Goal: Task Accomplishment & Management: Manage account settings

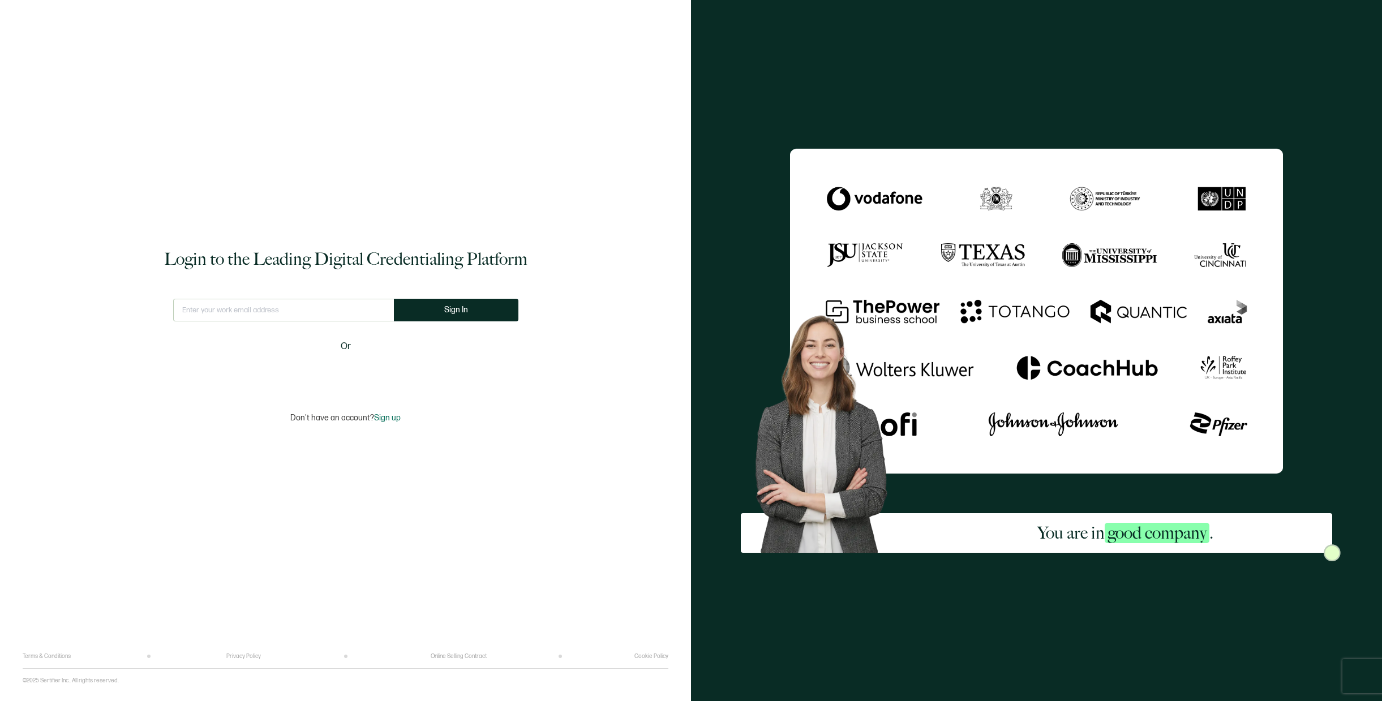
click at [347, 306] on input "text" at bounding box center [283, 310] width 221 height 23
type input "cs@certifiedcoachesalliance.org"
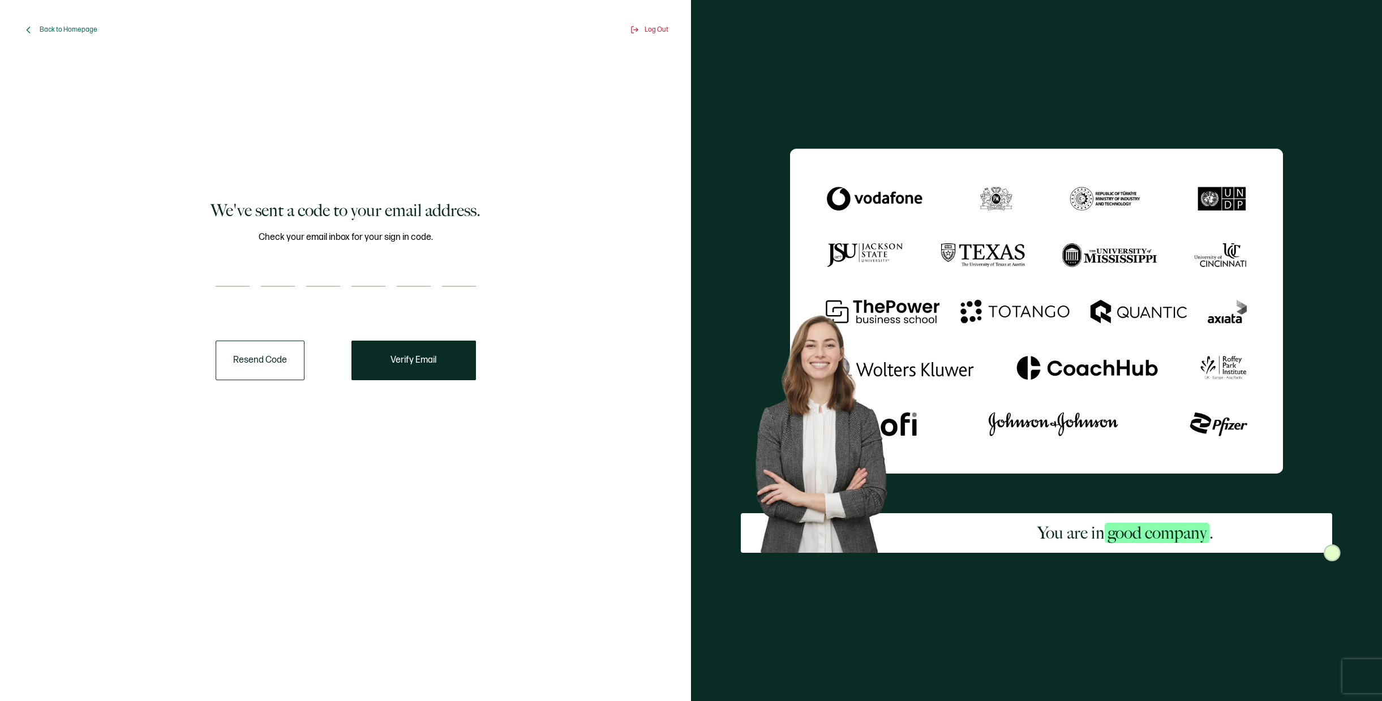
click at [271, 357] on button "Resend Code" at bounding box center [260, 361] width 89 height 40
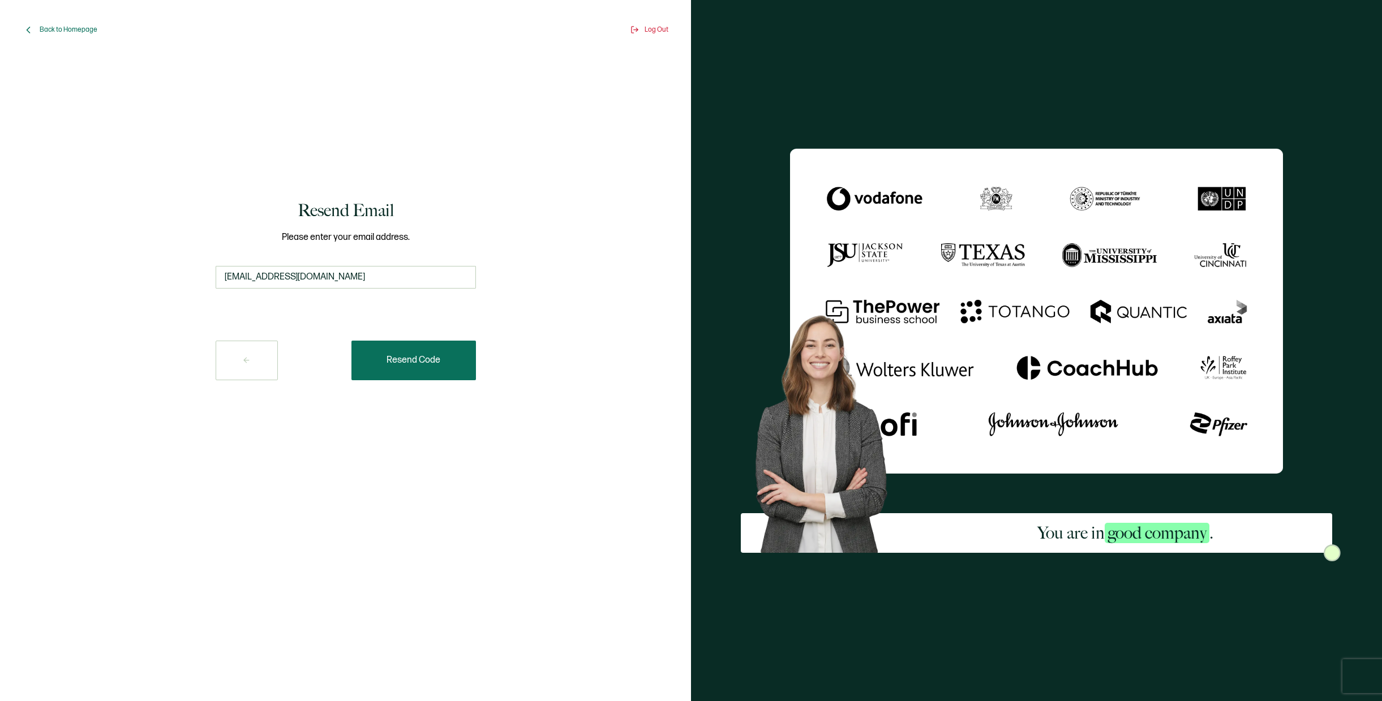
click at [408, 359] on span "Resend Code" at bounding box center [414, 360] width 54 height 9
click at [538, 349] on div "Resend Email Please enter your email address. cs@certifiedcoachesalliance.org R…" at bounding box center [345, 289] width 629 height 449
click at [406, 367] on button "Resend Code" at bounding box center [413, 361] width 125 height 40
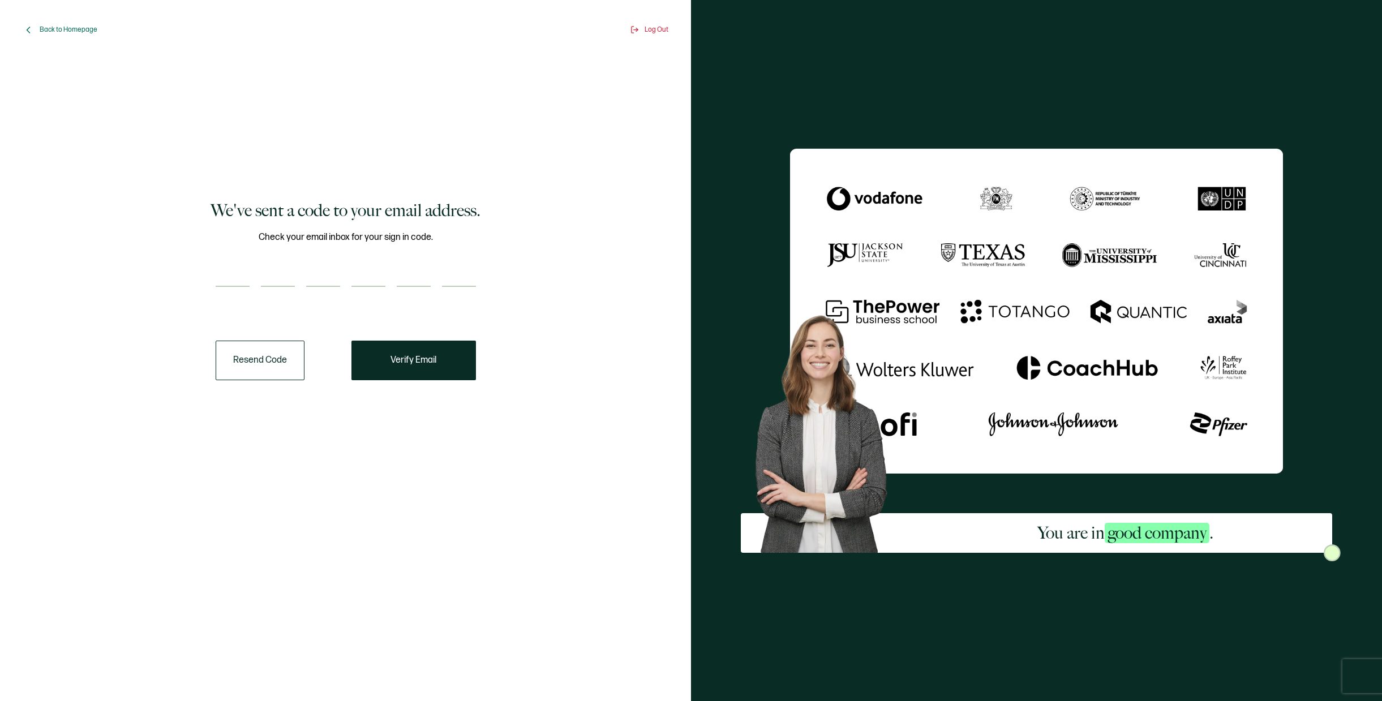
click at [277, 277] on input "number" at bounding box center [278, 275] width 34 height 23
click at [422, 356] on span "Verify Email" at bounding box center [414, 360] width 46 height 9
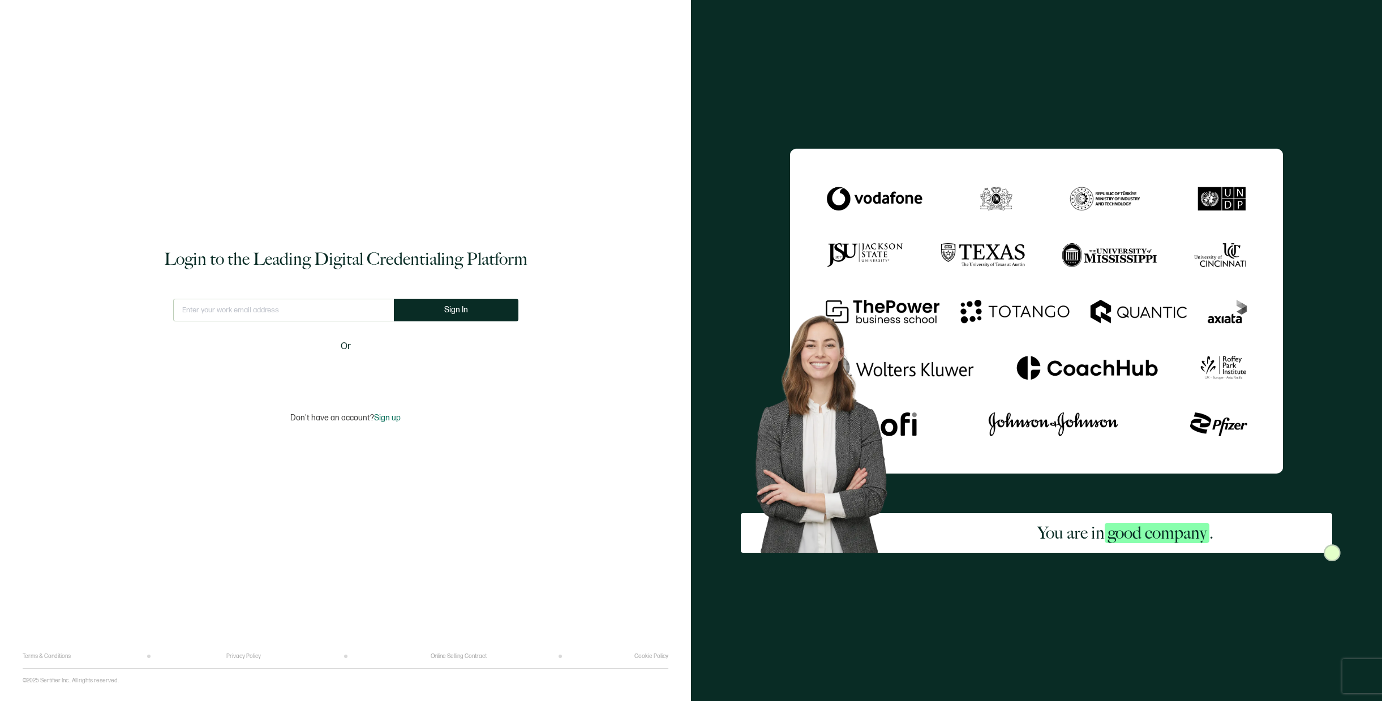
click at [284, 310] on input "text" at bounding box center [283, 310] width 221 height 23
type input "cs@certifiedcoachesalliance.org"
click at [478, 303] on button "Sign In" at bounding box center [460, 310] width 125 height 23
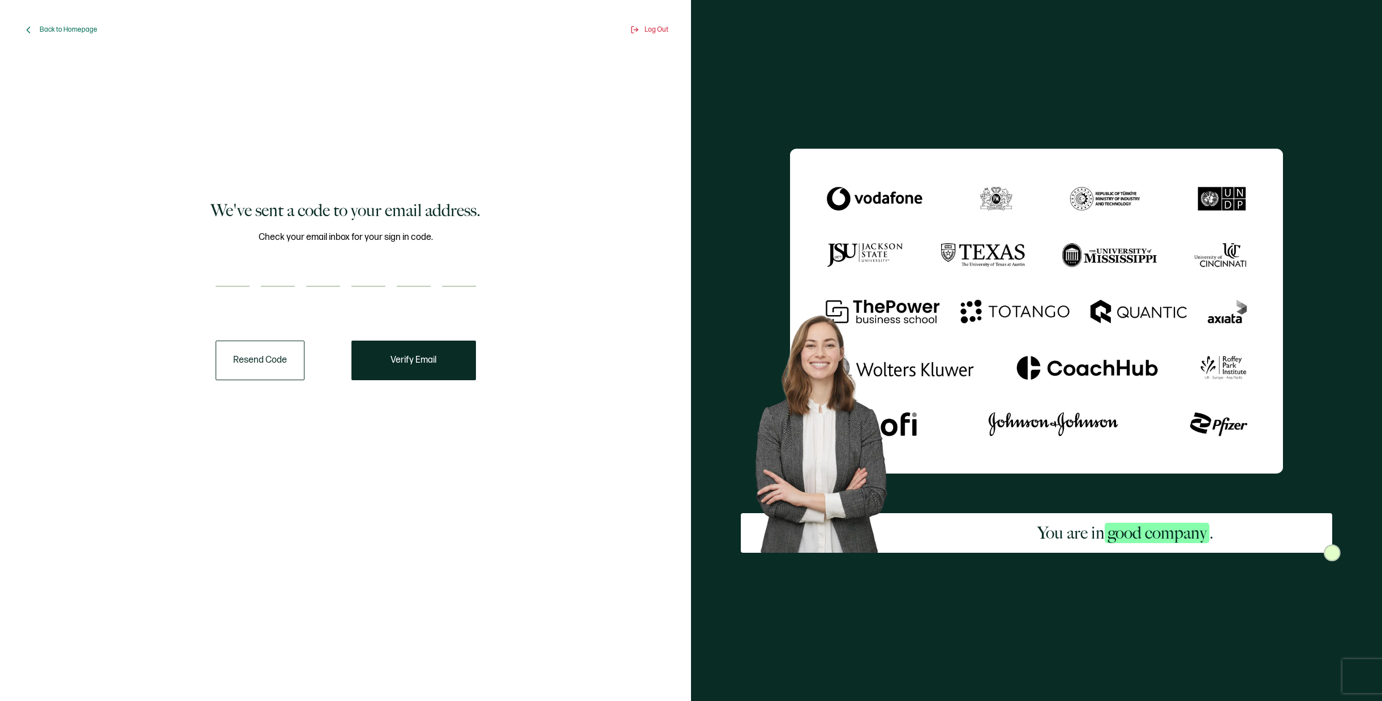
click at [263, 364] on button "Resend Code" at bounding box center [260, 361] width 89 height 40
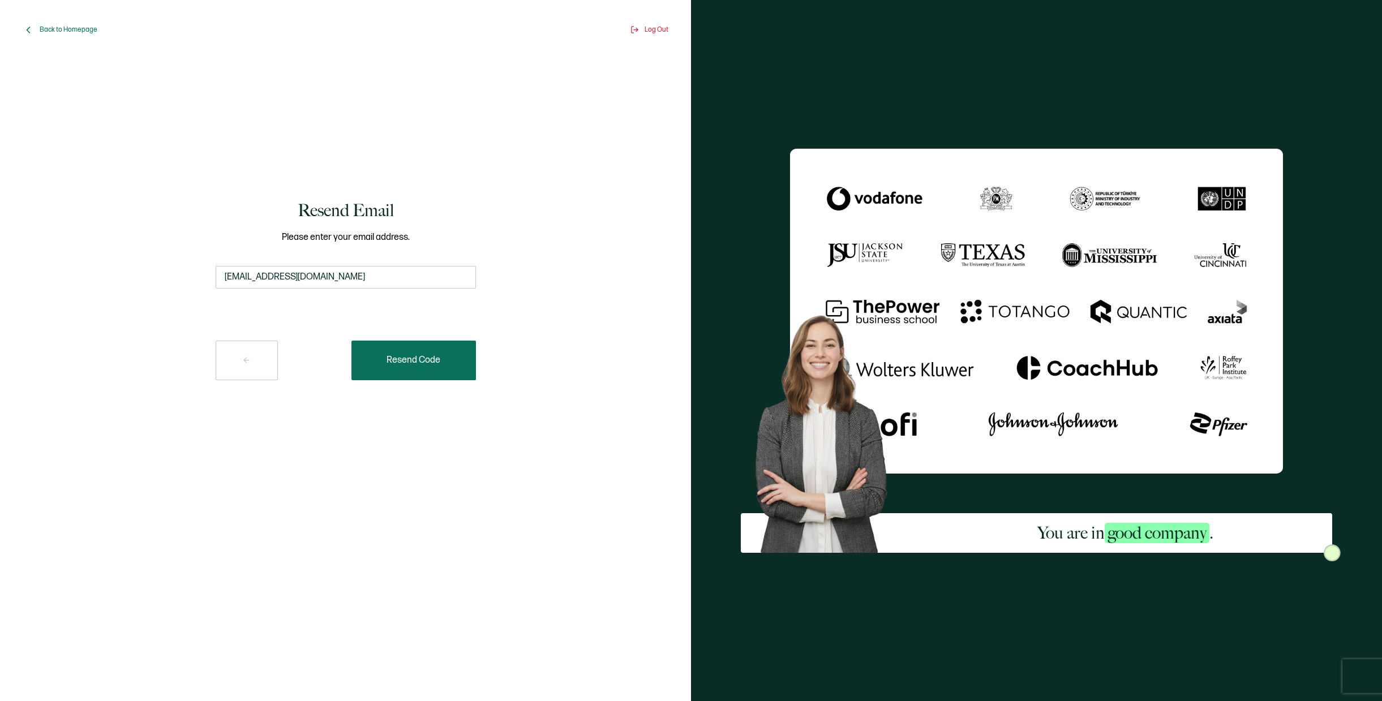
click at [397, 353] on button "Resend Code" at bounding box center [413, 361] width 125 height 40
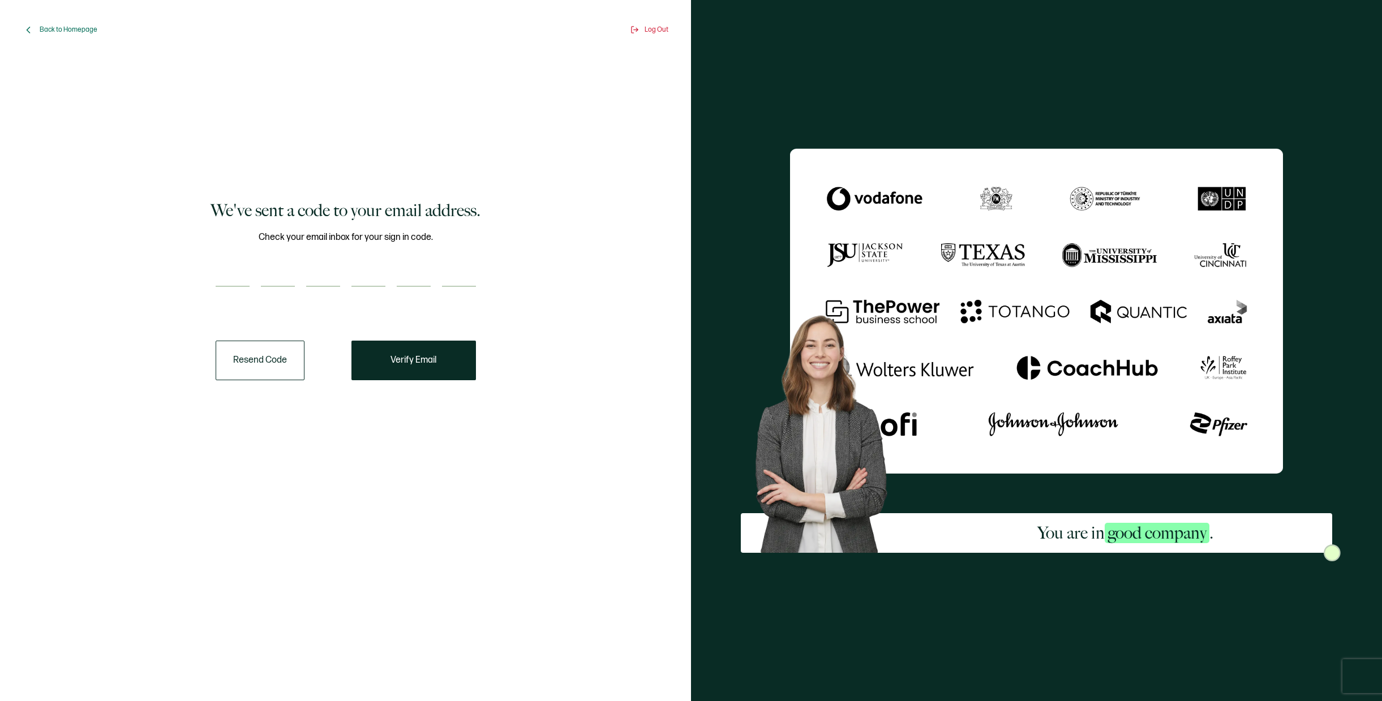
click at [230, 273] on input "number" at bounding box center [233, 275] width 34 height 23
paste input "5"
type input "5"
type input "7"
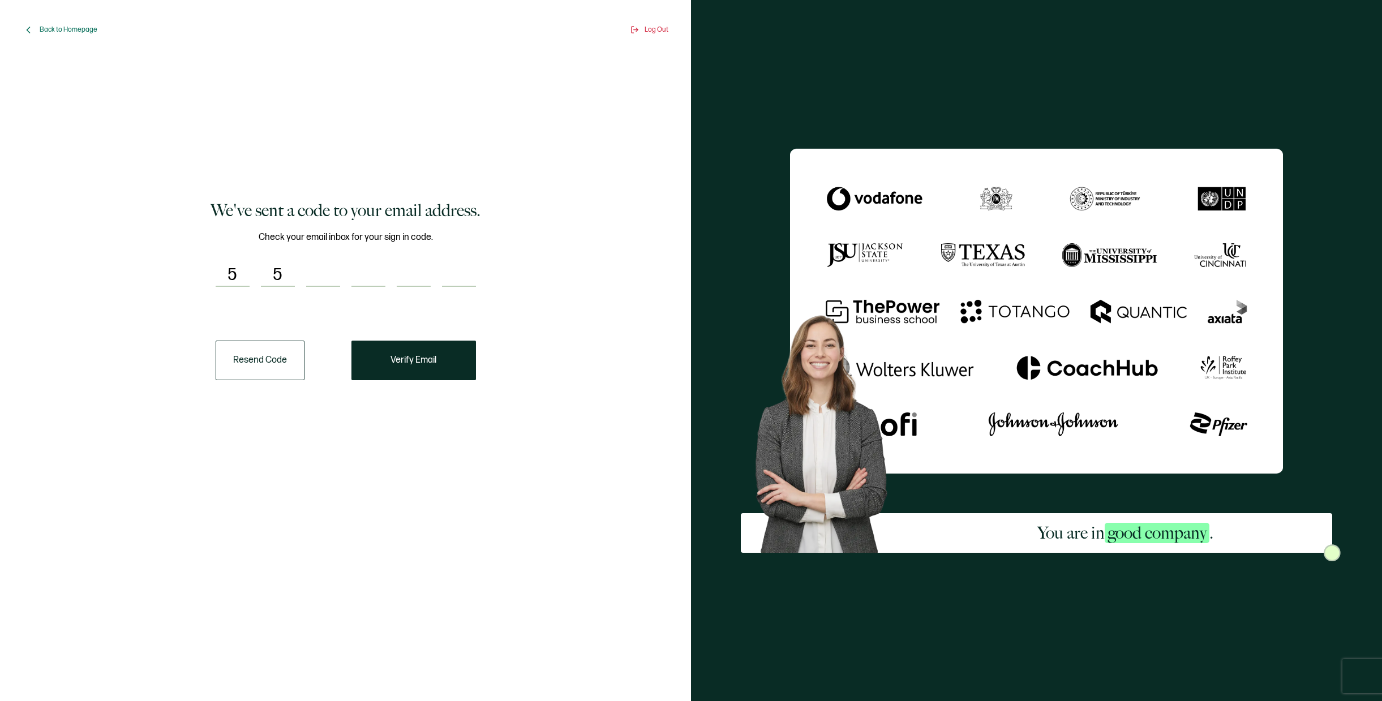
type input "4"
type input "6"
type input "8"
click at [417, 356] on div "Resend Code" at bounding box center [346, 361] width 260 height 40
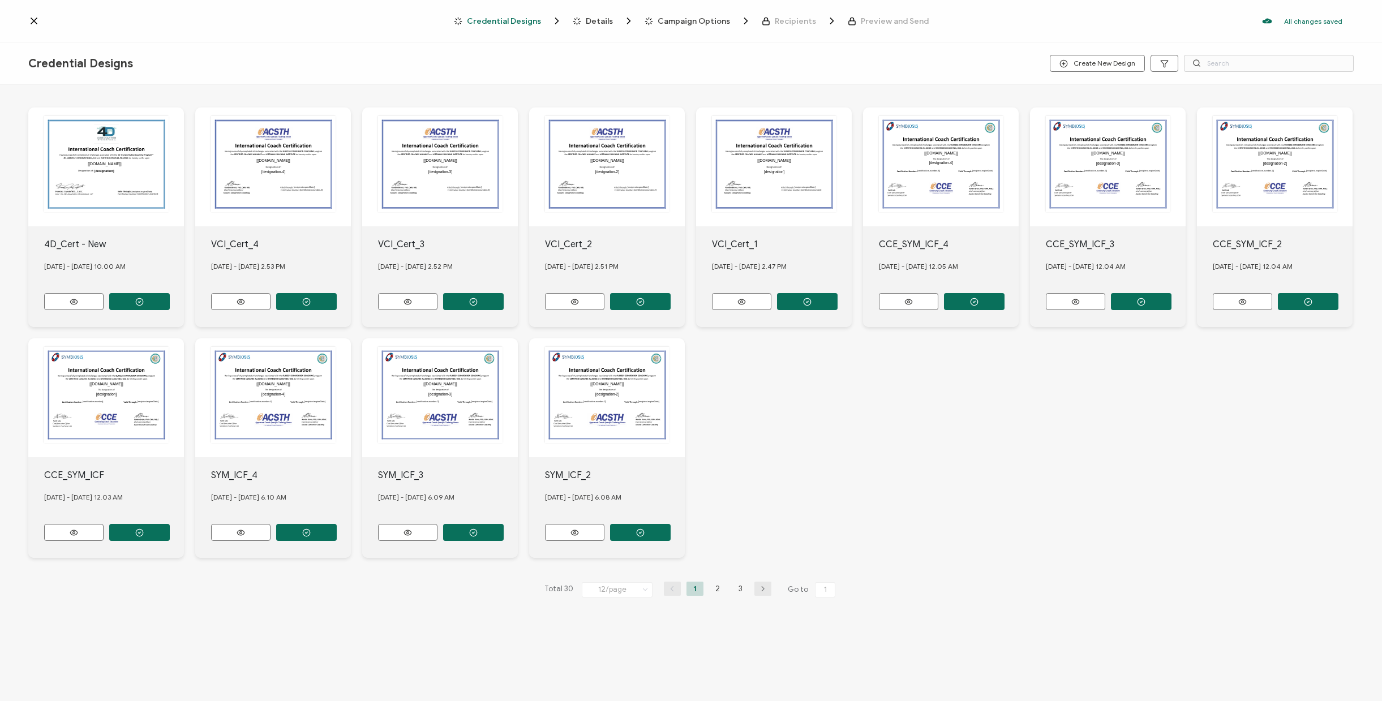
click at [35, 22] on icon at bounding box center [34, 21] width 6 height 6
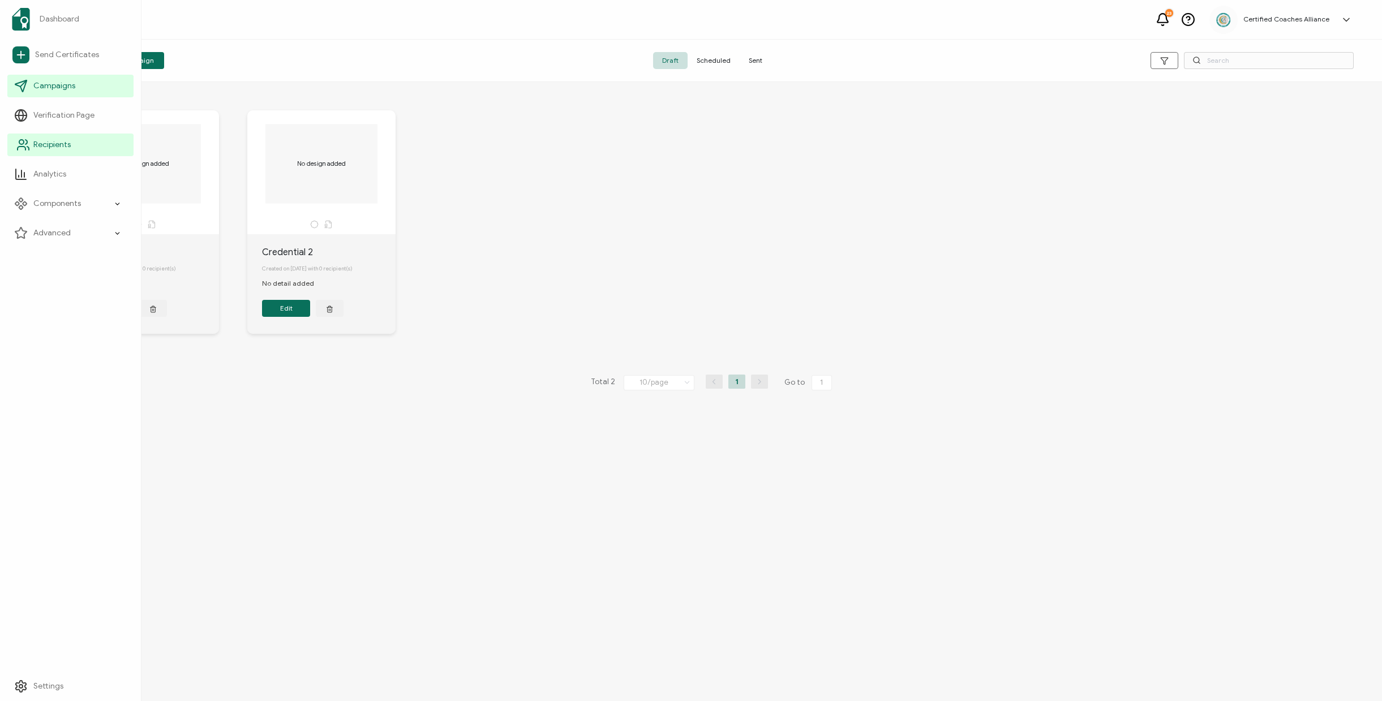
click at [58, 152] on link "Recipients" at bounding box center [70, 145] width 126 height 23
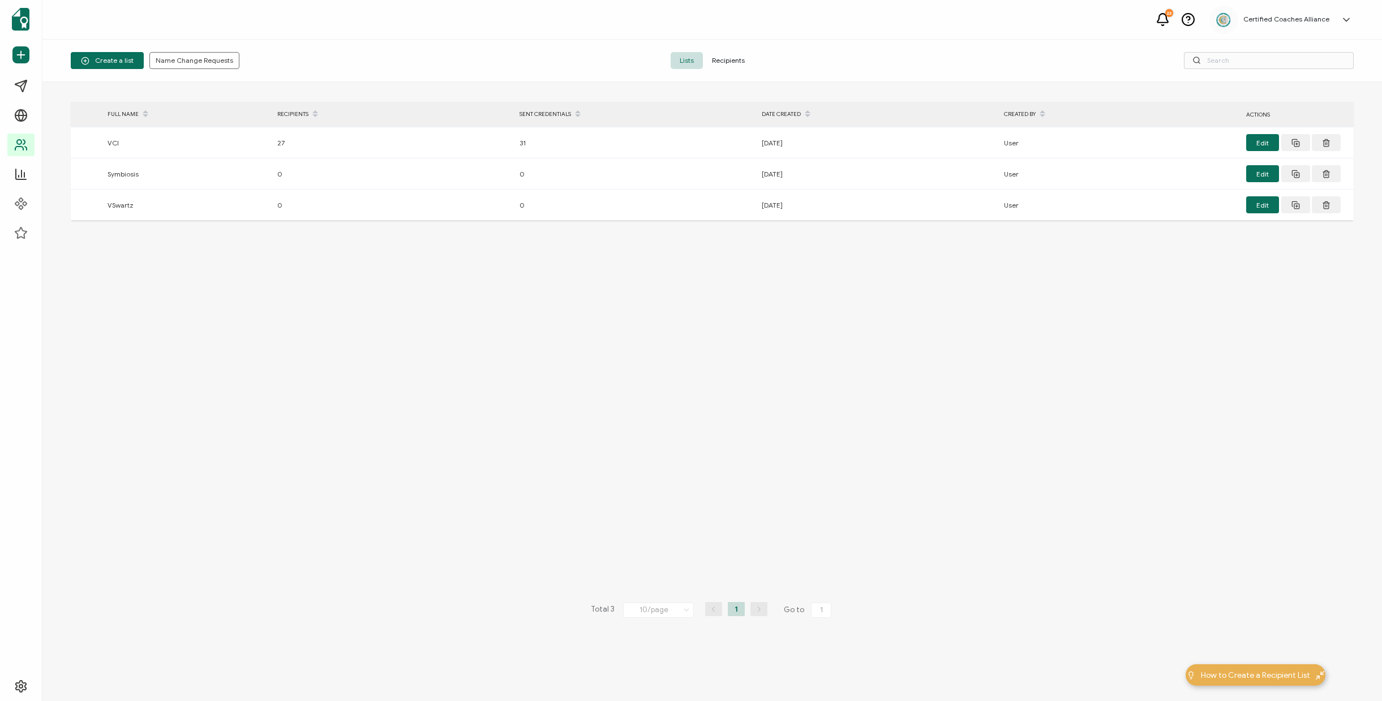
click at [747, 64] on span "Recipients" at bounding box center [728, 60] width 51 height 17
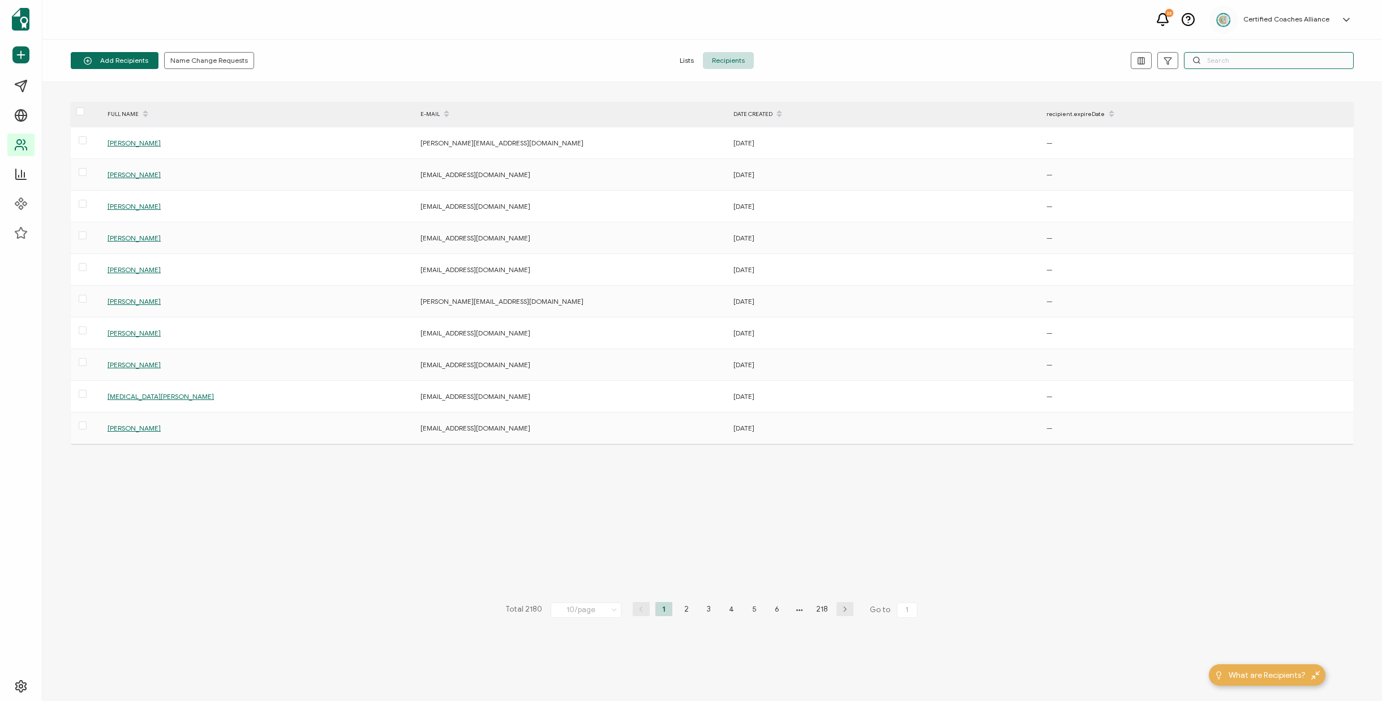
click at [1233, 61] on input "text" at bounding box center [1269, 60] width 170 height 17
paste input "janine.bowen.co@gmail.com"
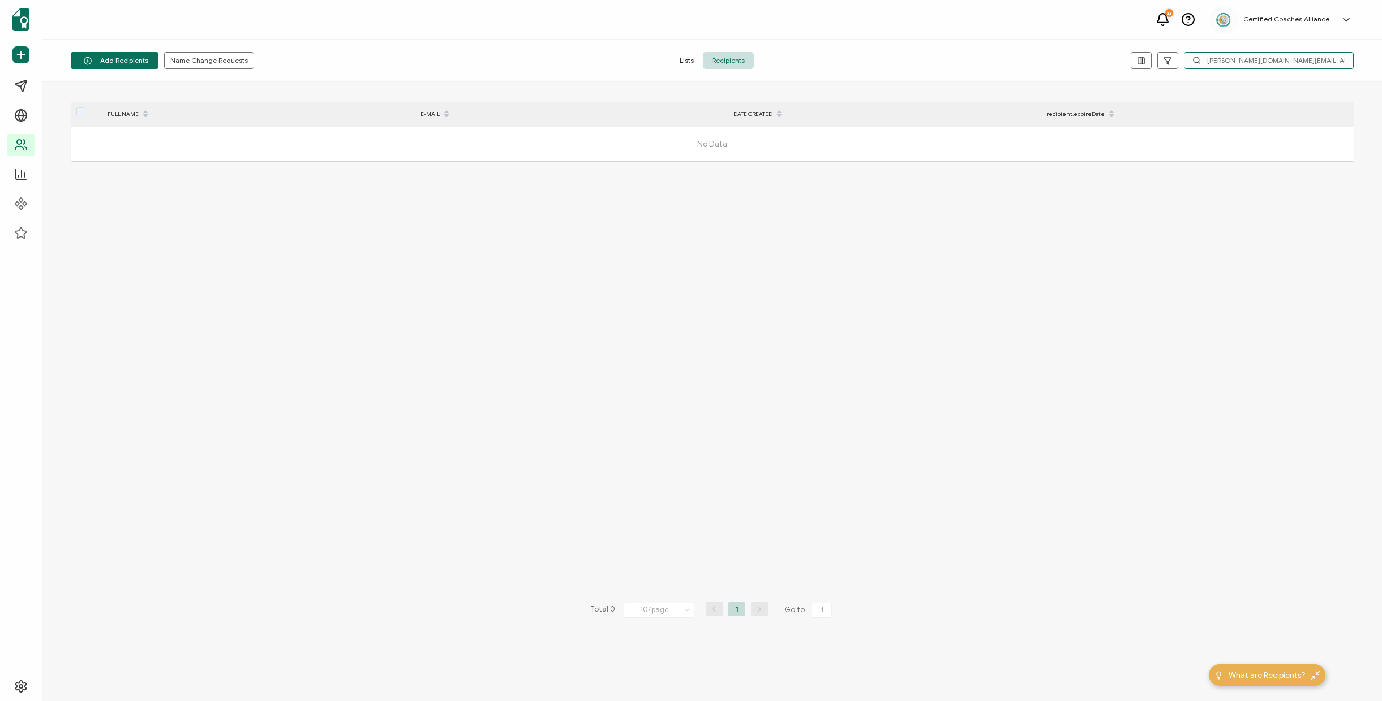
click at [1304, 61] on input "janine.bowen.co@gmail.com" at bounding box center [1269, 60] width 170 height 17
paste input "nbarts"
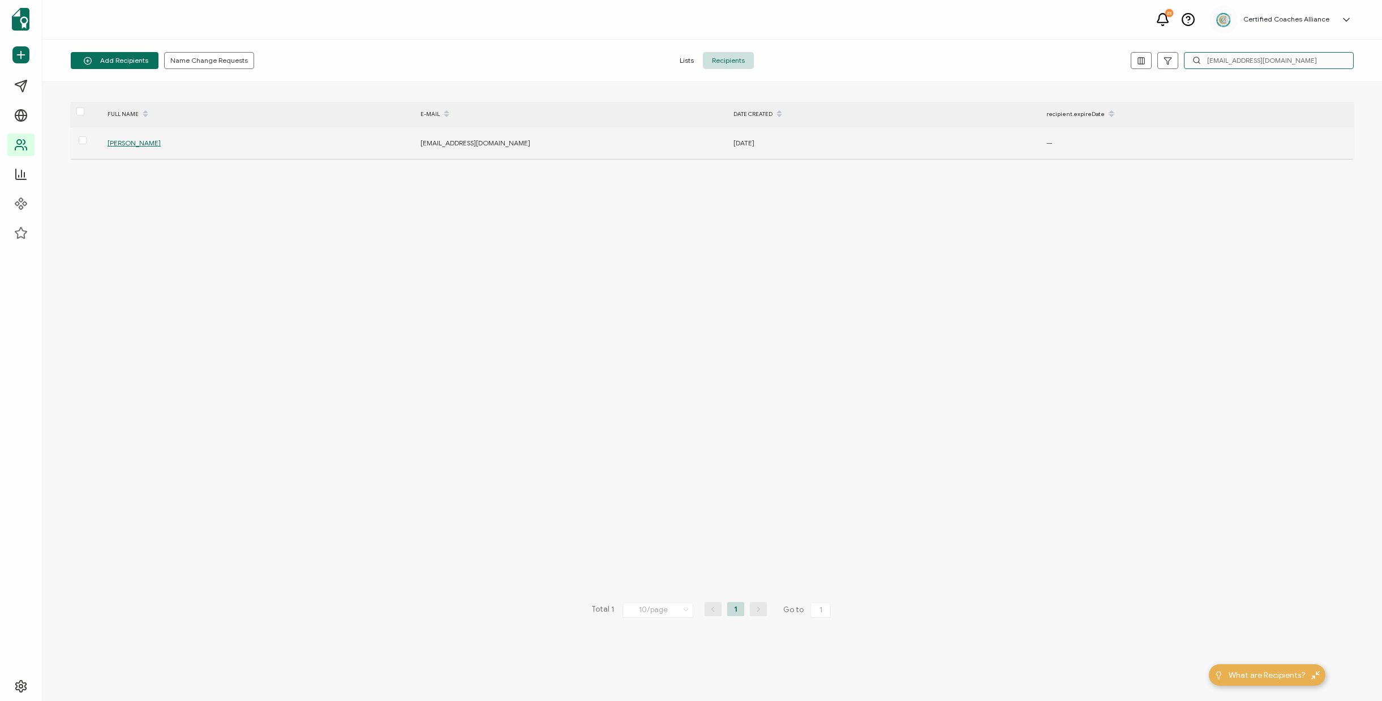
type input "jnbarts@gmail.com"
click at [143, 145] on span "Janine Nicole Bowen" at bounding box center [134, 143] width 53 height 8
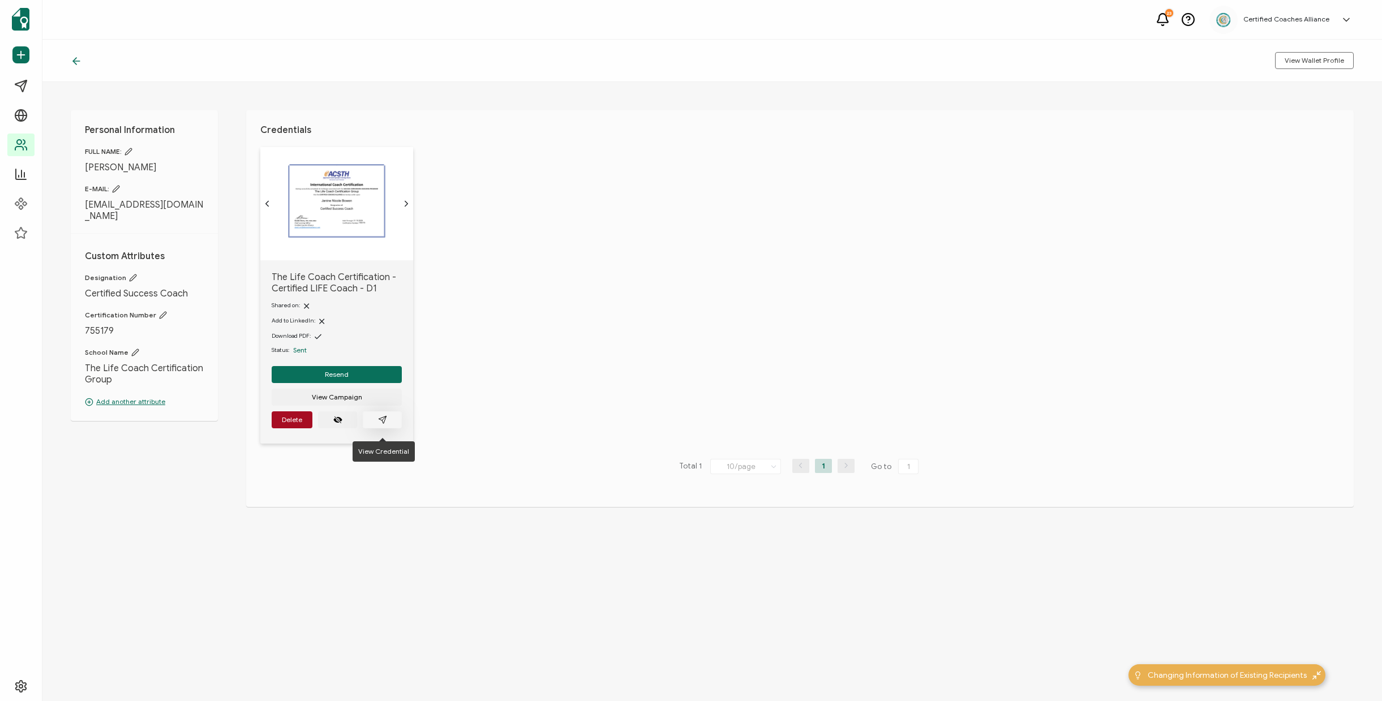
click at [384, 421] on button "button" at bounding box center [382, 419] width 39 height 17
click at [298, 421] on button "Delete" at bounding box center [292, 419] width 41 height 17
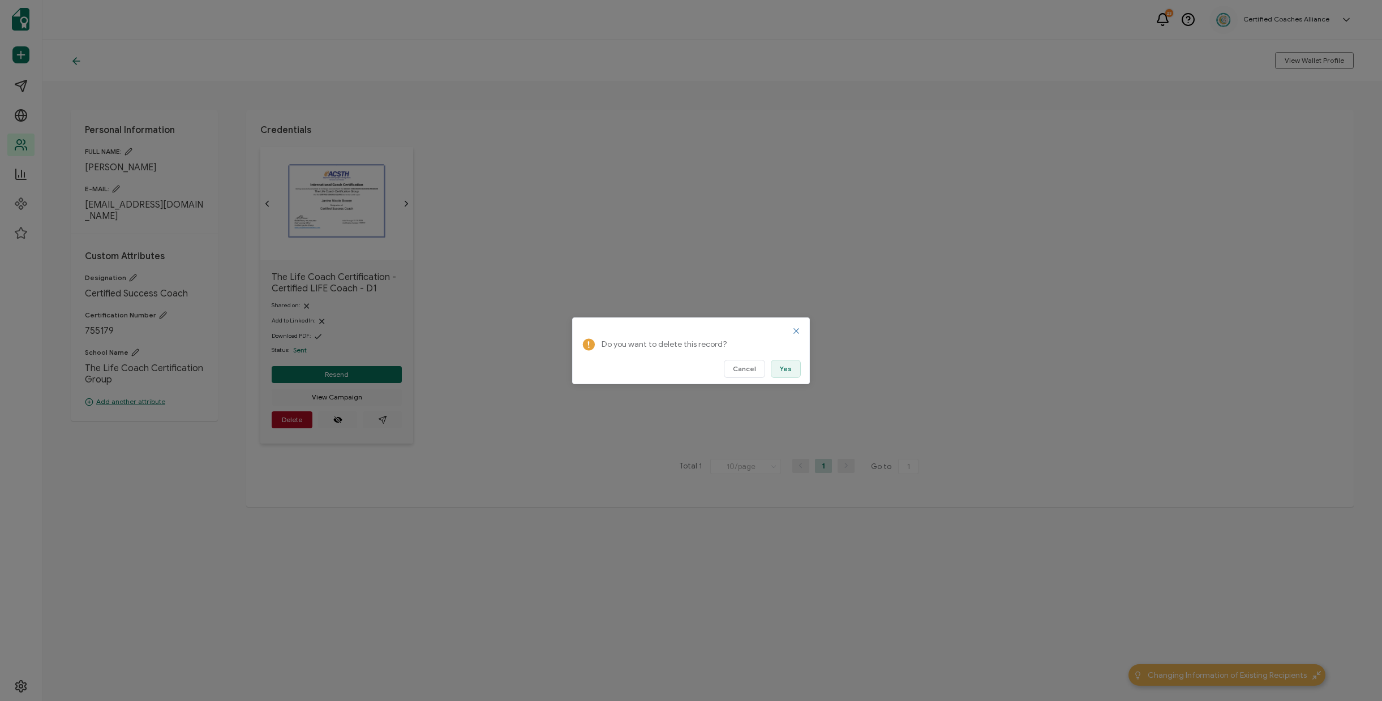
click at [792, 371] on button "Yes" at bounding box center [786, 369] width 30 height 18
